Goal: Find specific page/section: Find specific page/section

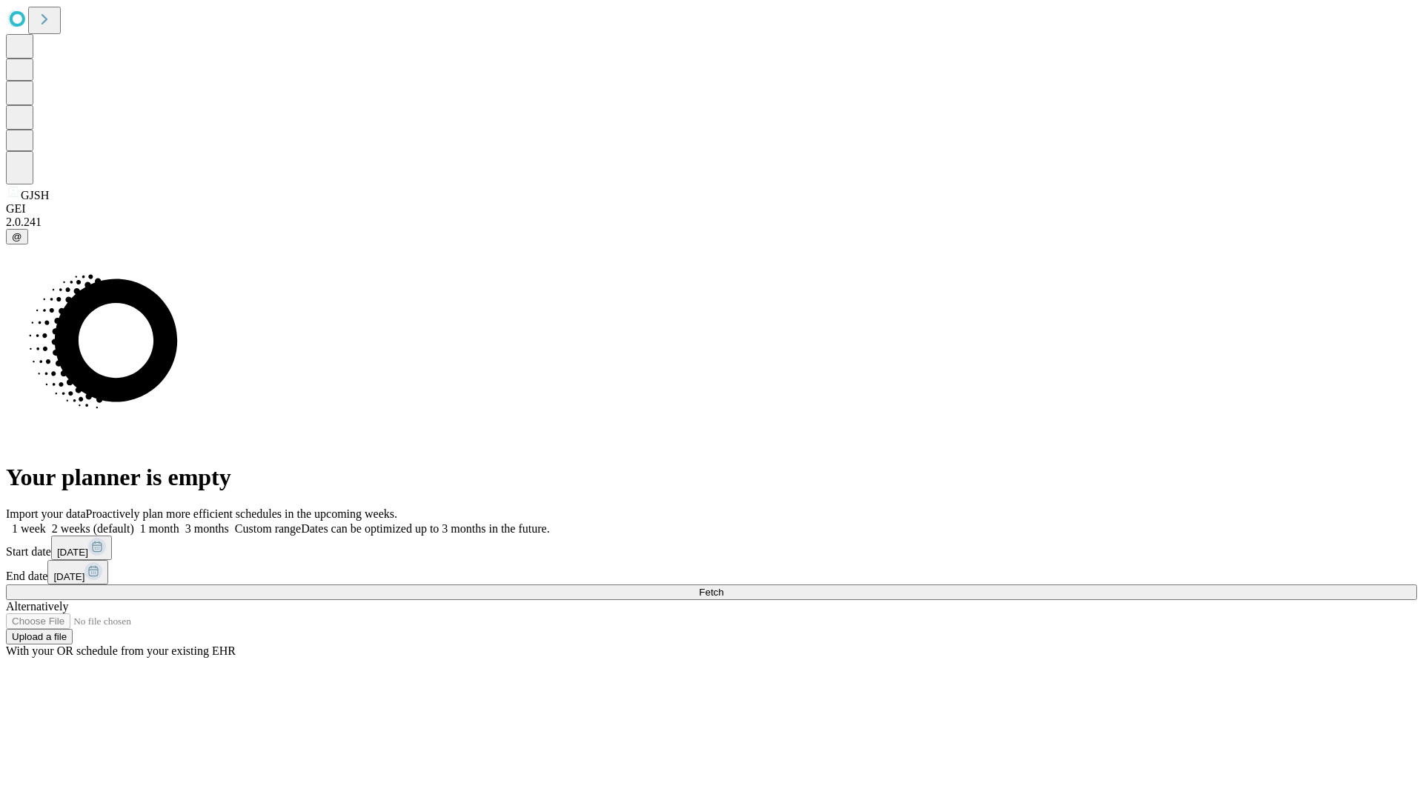
click at [723, 587] on span "Fetch" at bounding box center [711, 592] width 24 height 11
